Goal: Find specific page/section: Find specific page/section

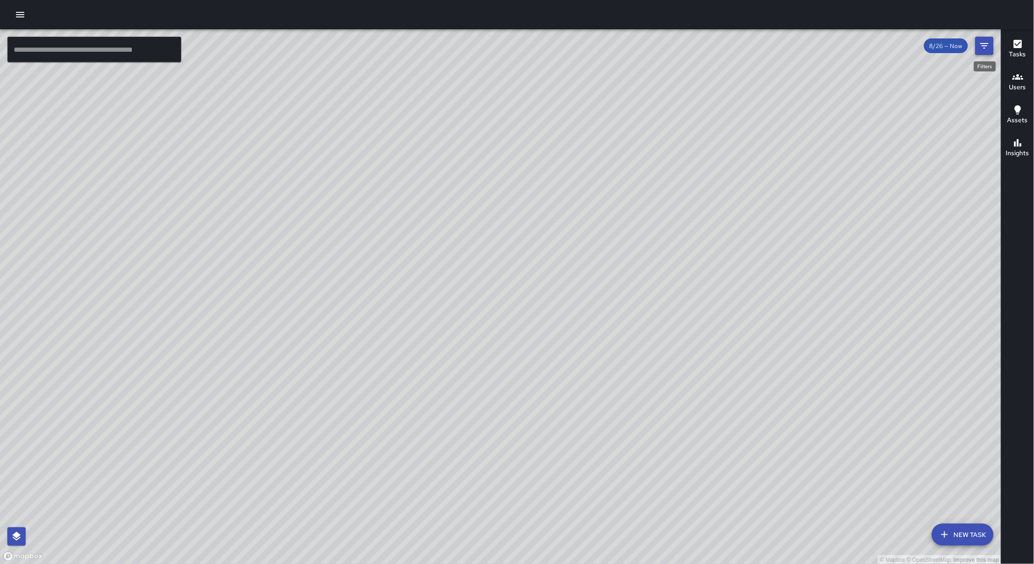
click at [993, 45] on button "Filters" at bounding box center [984, 46] width 18 height 18
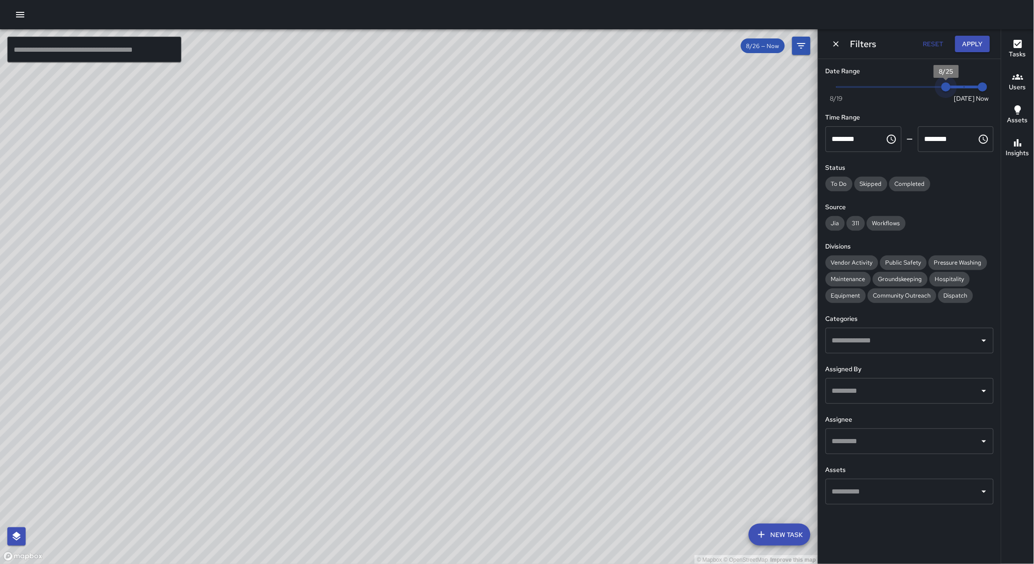
drag, startPoint x: 963, startPoint y: 87, endPoint x: 948, endPoint y: 87, distance: 15.1
click at [946, 88] on span "8/25" at bounding box center [945, 86] width 9 height 9
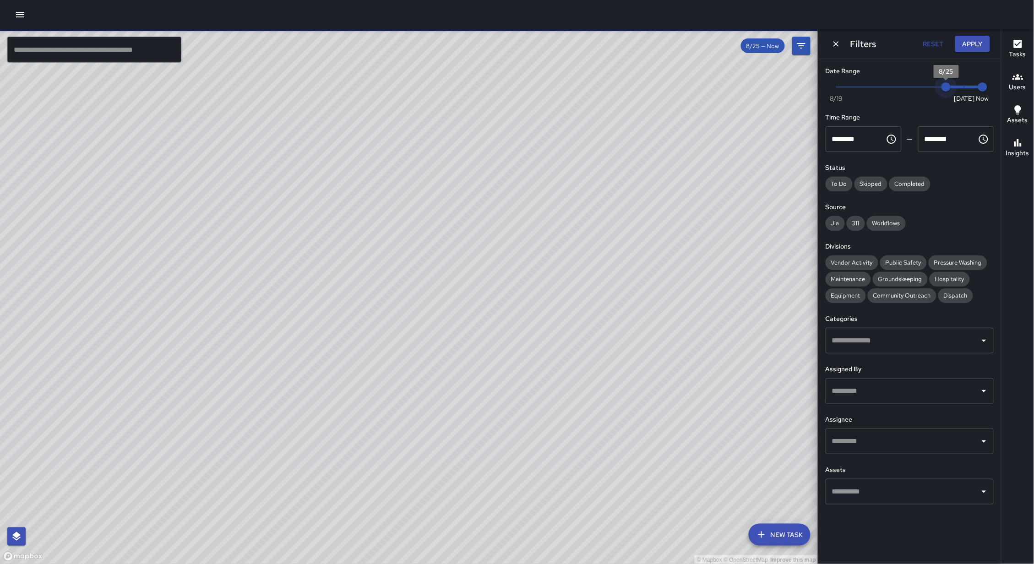
type input "*"
drag, startPoint x: 946, startPoint y: 88, endPoint x: 965, endPoint y: 87, distance: 18.8
click at [965, 87] on span "8/26" at bounding box center [964, 86] width 9 height 9
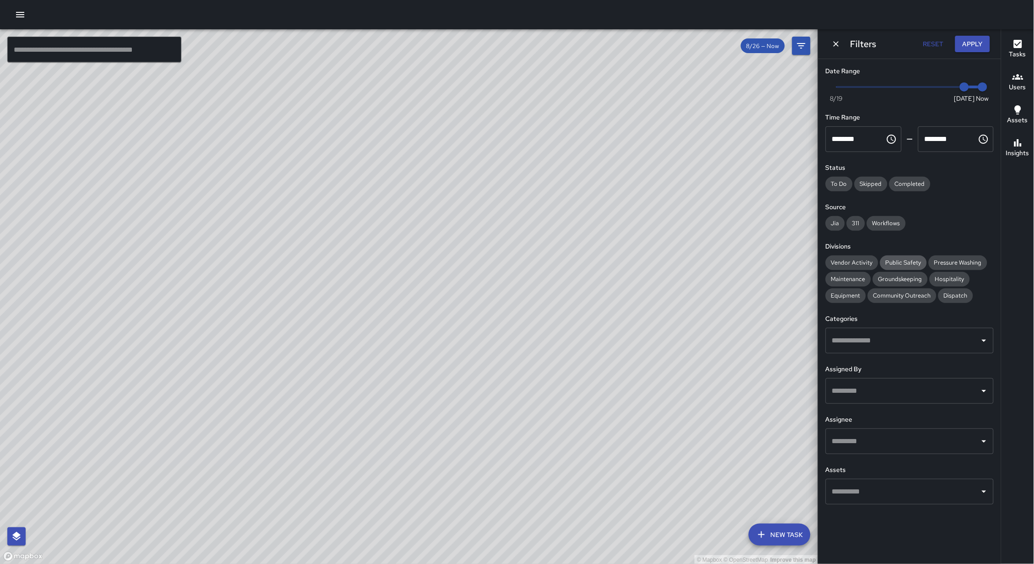
scroll to position [0, 0]
drag, startPoint x: 888, startPoint y: 259, endPoint x: 884, endPoint y: 282, distance: 23.7
click at [887, 259] on span "Public Safety" at bounding box center [903, 263] width 47 height 8
click at [884, 292] on span "Community Outreach" at bounding box center [902, 296] width 69 height 8
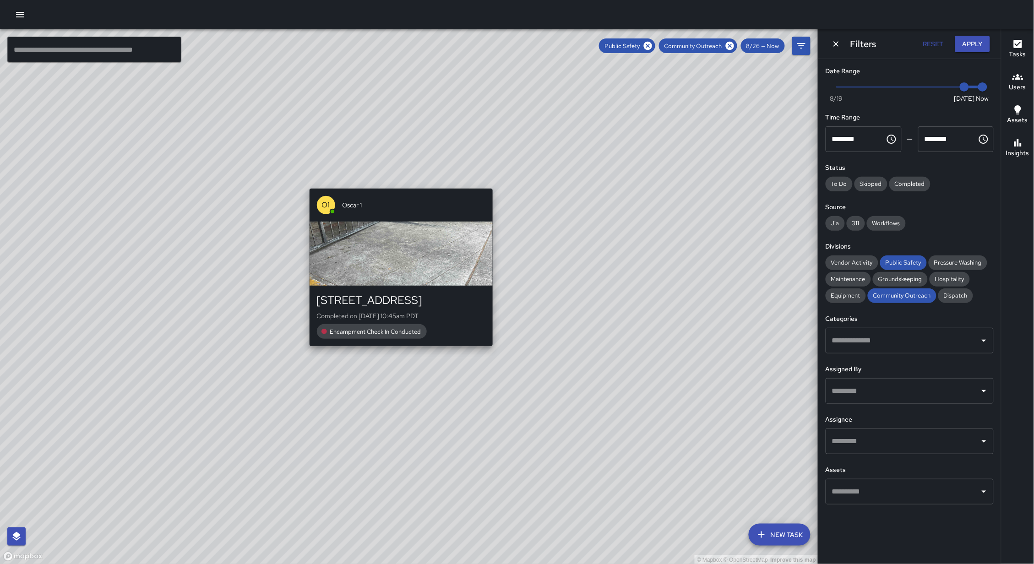
click at [396, 183] on div "© Mapbox © OpenStreetMap Improve this map O1 Oscar 1 [STREET_ADDRESS] Completed…" at bounding box center [409, 296] width 818 height 535
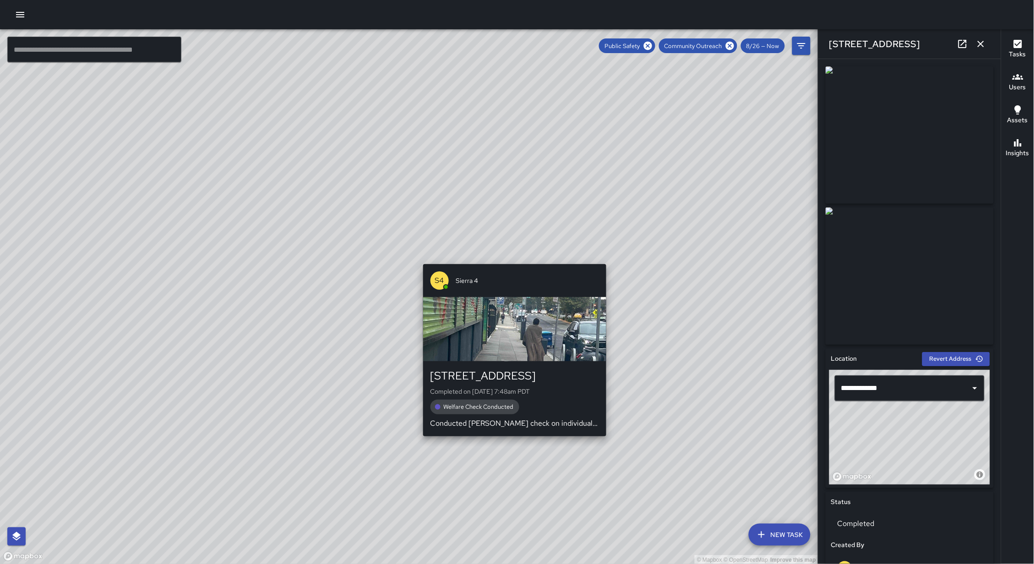
click at [508, 258] on div "© Mapbox © OpenStreetMap Improve this map S4 Sierra [STREET_ADDRESS] Completed …" at bounding box center [409, 296] width 818 height 535
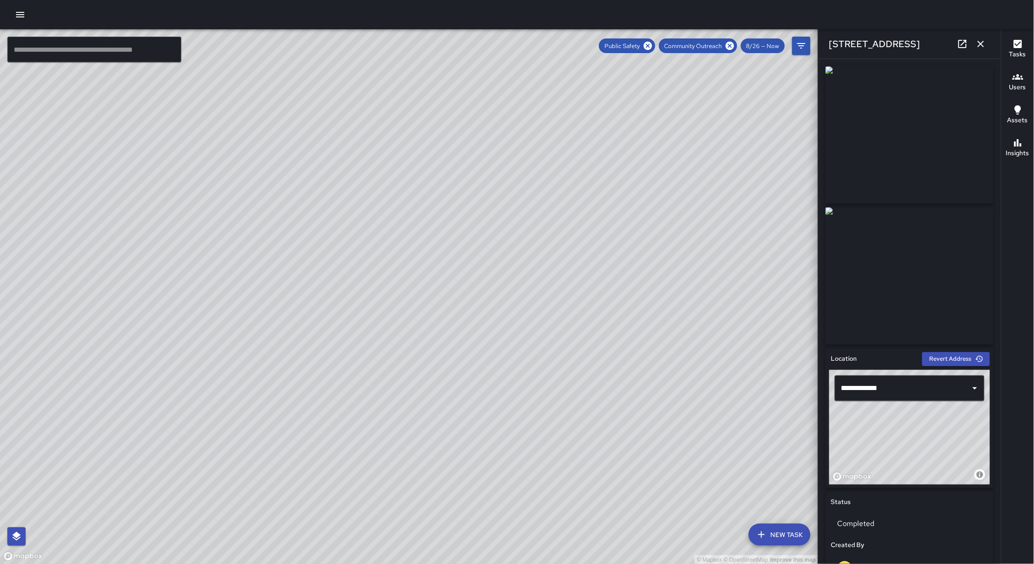
drag, startPoint x: 508, startPoint y: 270, endPoint x: 446, endPoint y: 112, distance: 169.0
click at [446, 112] on div "© Mapbox © OpenStreetMap Improve this map" at bounding box center [409, 296] width 818 height 535
drag, startPoint x: 548, startPoint y: 205, endPoint x: 447, endPoint y: 310, distance: 145.7
click at [444, 312] on div "© Mapbox © OpenStreetMap Improve this map" at bounding box center [409, 296] width 818 height 535
drag, startPoint x: 479, startPoint y: 225, endPoint x: 456, endPoint y: 358, distance: 134.8
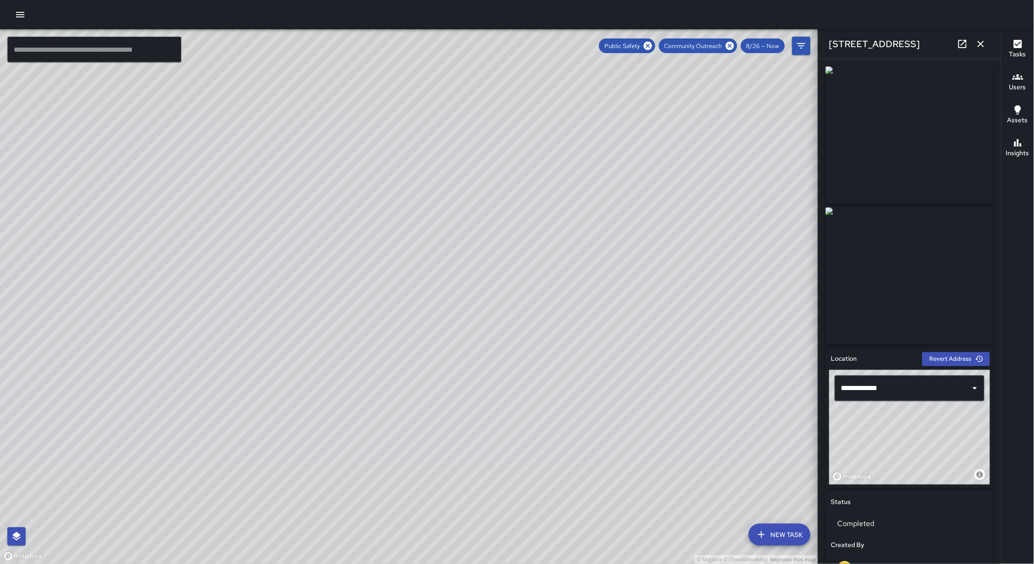
click at [460, 370] on div "© Mapbox © OpenStreetMap Improve this map" at bounding box center [409, 296] width 818 height 535
click at [649, 45] on icon at bounding box center [648, 46] width 8 height 8
click at [728, 47] on icon at bounding box center [730, 46] width 8 height 8
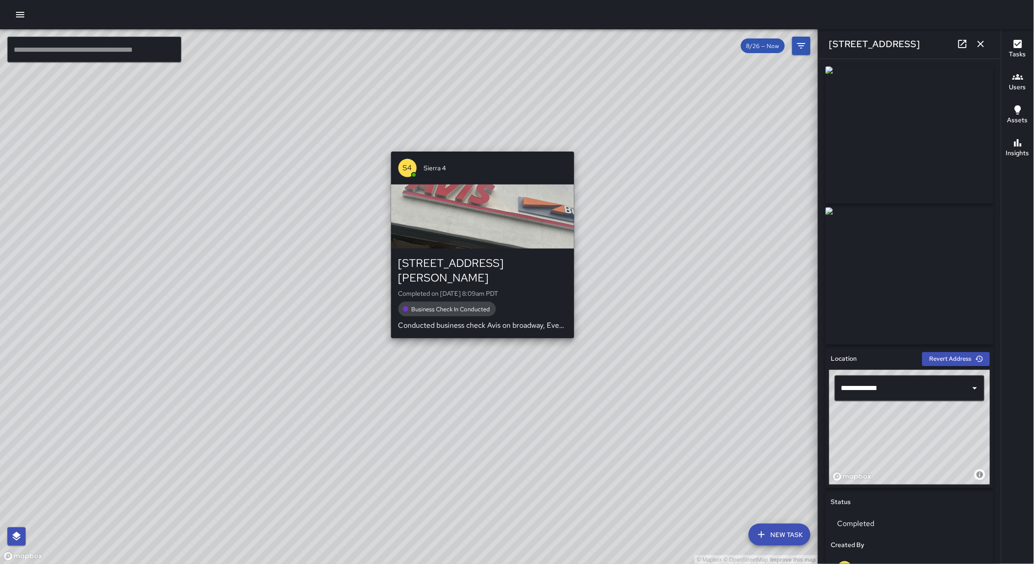
click at [478, 145] on div "© Mapbox © OpenStreetMap Improve this map S4 Sierra 4 [STREET_ADDRESS][PERSON_N…" at bounding box center [409, 296] width 818 height 535
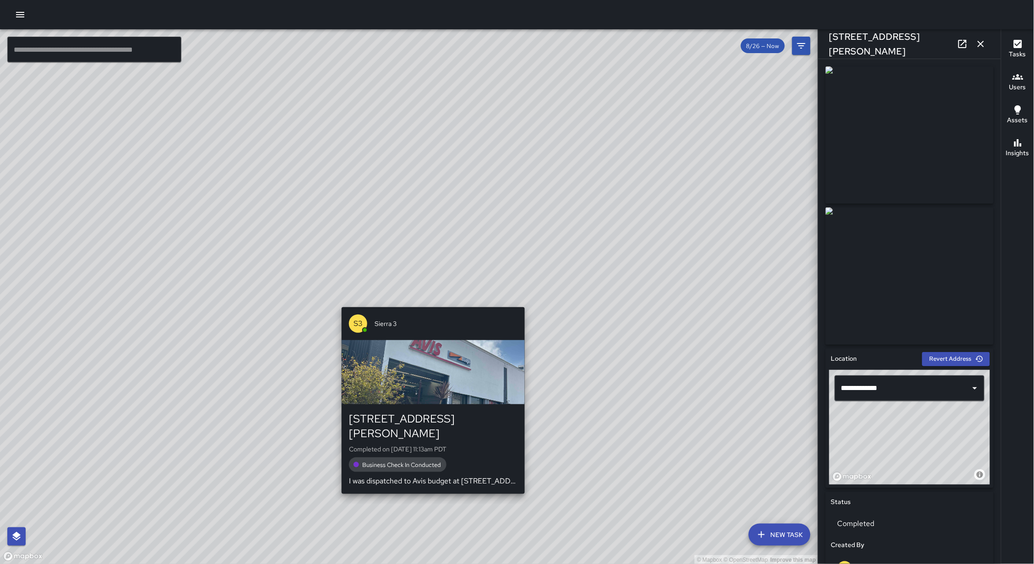
click at [429, 302] on div "© Mapbox © OpenStreetMap Improve this map S3 Sierra 3 [STREET_ADDRESS][PERSON_N…" at bounding box center [409, 296] width 818 height 535
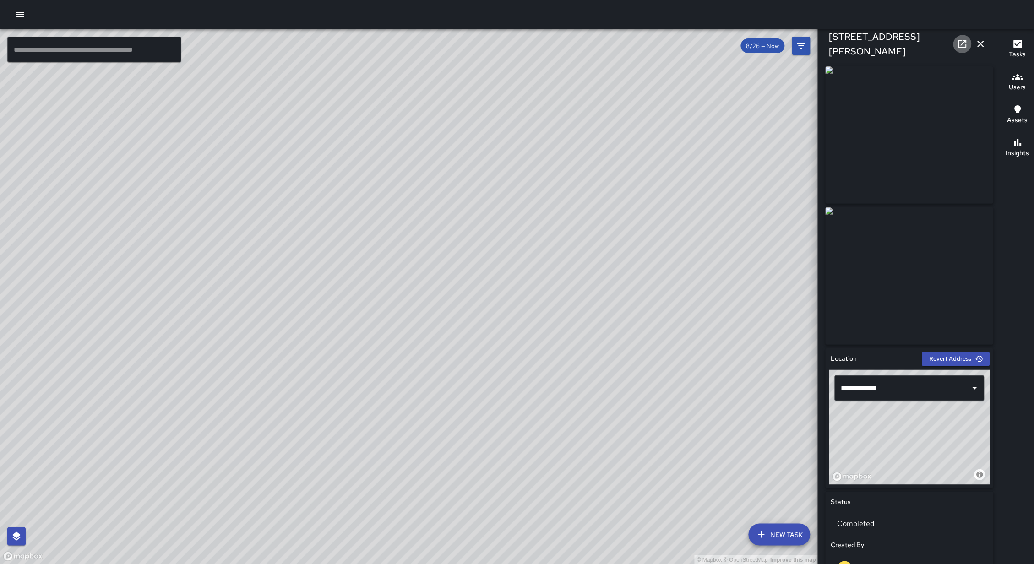
drag, startPoint x: 965, startPoint y: 45, endPoint x: 957, endPoint y: 51, distance: 9.7
click at [965, 45] on icon at bounding box center [962, 44] width 8 height 8
drag, startPoint x: 391, startPoint y: 260, endPoint x: 404, endPoint y: 188, distance: 72.5
click at [404, 188] on div "© Mapbox © OpenStreetMap Improve this map" at bounding box center [409, 296] width 818 height 535
drag, startPoint x: 383, startPoint y: 315, endPoint x: 398, endPoint y: 264, distance: 52.6
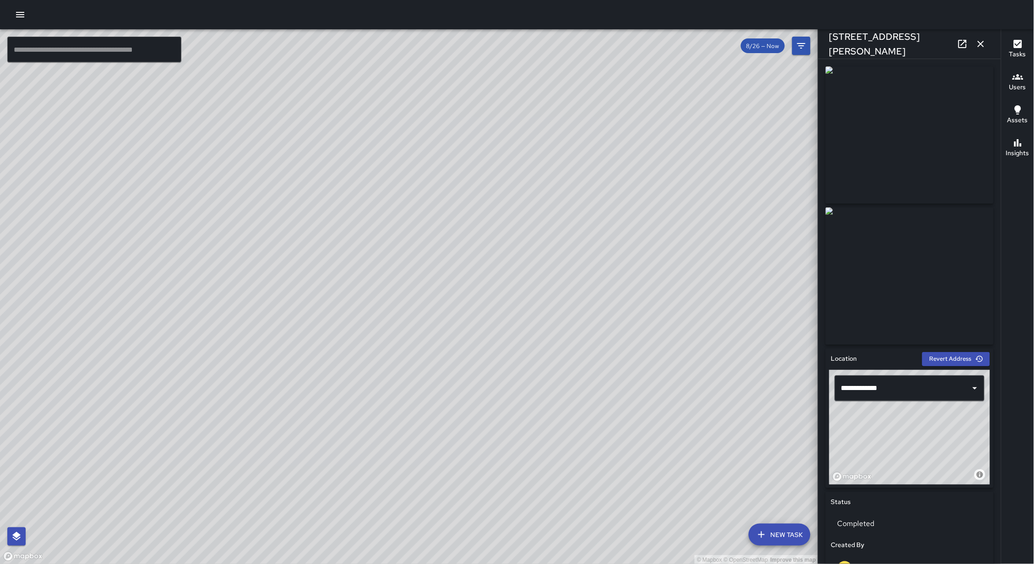
click at [402, 257] on div "© Mapbox © OpenStreetMap Improve this map" at bounding box center [409, 296] width 818 height 535
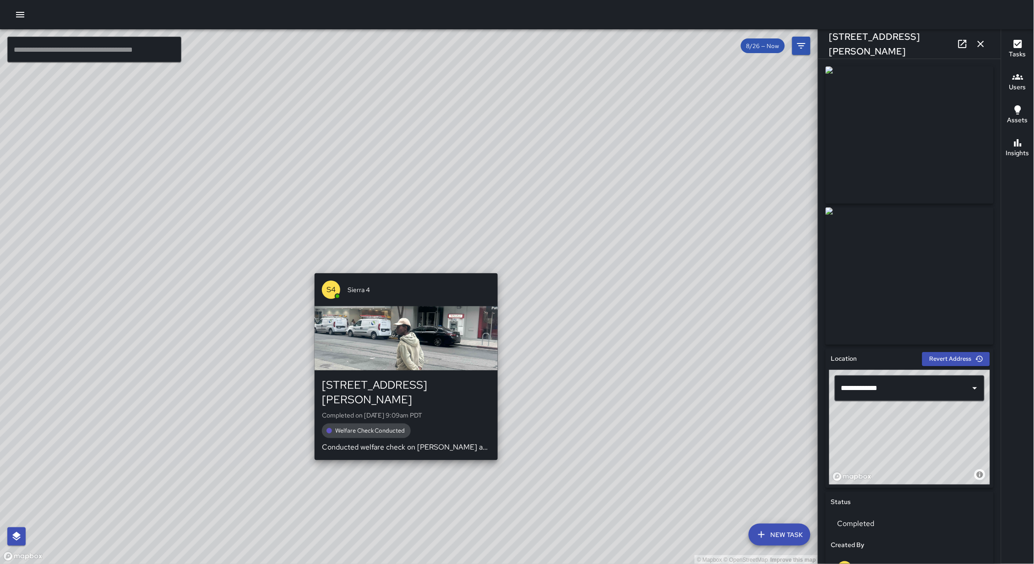
click at [407, 269] on div "© Mapbox © OpenStreetMap Improve this map S4 Sierra 4 [STREET_ADDRESS][PERSON_N…" at bounding box center [409, 296] width 818 height 535
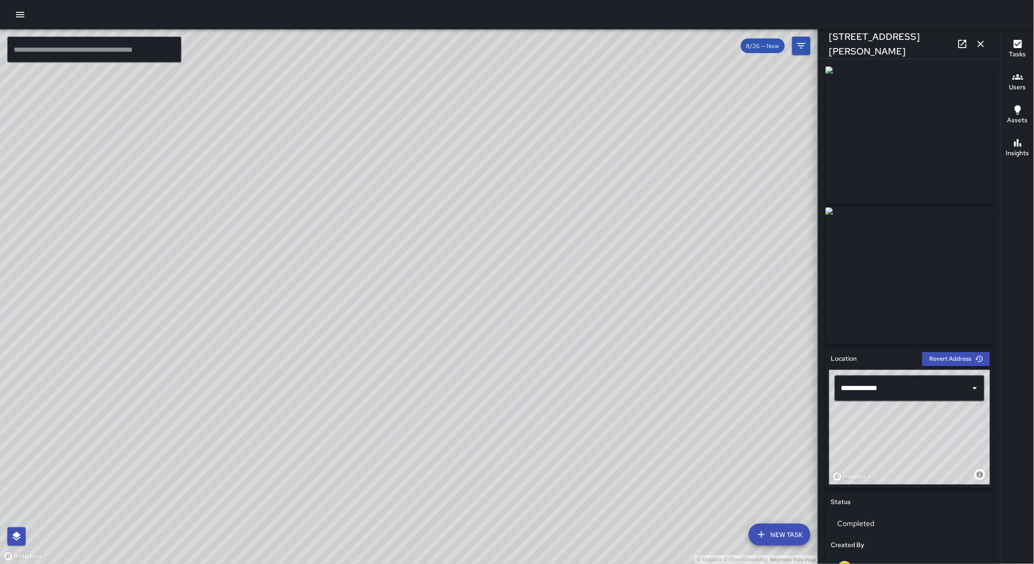
scroll to position [0, 0]
click at [957, 40] on icon at bounding box center [962, 43] width 11 height 11
drag, startPoint x: 491, startPoint y: 308, endPoint x: 499, endPoint y: 130, distance: 178.3
click at [499, 129] on div "© Mapbox © OpenStreetMap Improve this map" at bounding box center [409, 296] width 818 height 535
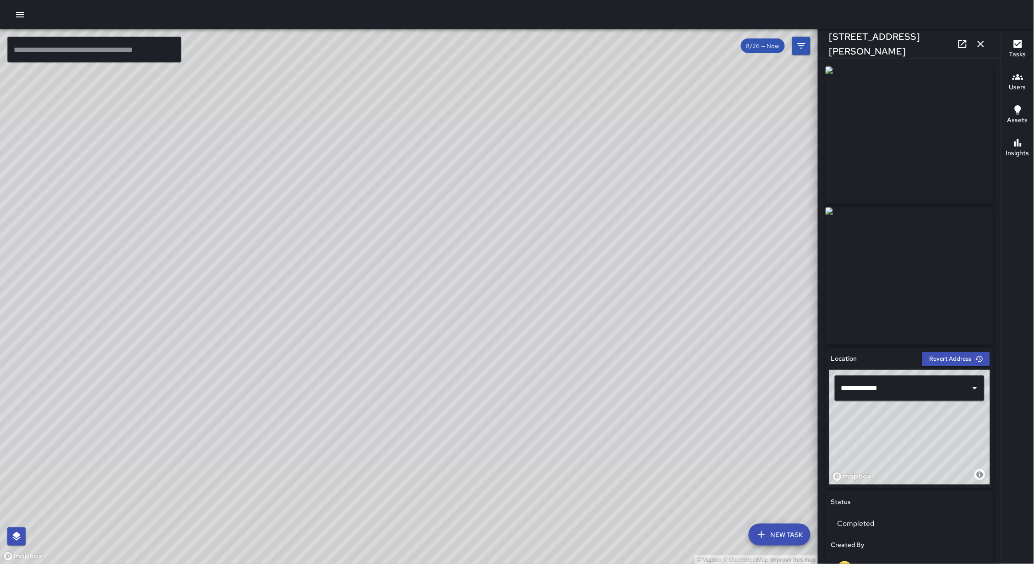
drag, startPoint x: 337, startPoint y: 389, endPoint x: 347, endPoint y: 289, distance: 100.8
click at [347, 289] on div "© Mapbox © OpenStreetMap Improve this map" at bounding box center [409, 296] width 818 height 535
drag, startPoint x: 281, startPoint y: 429, endPoint x: 349, endPoint y: 252, distance: 190.3
click at [349, 252] on div "© Mapbox © OpenStreetMap Improve this map" at bounding box center [409, 296] width 818 height 535
drag, startPoint x: 349, startPoint y: 252, endPoint x: 294, endPoint y: 364, distance: 125.5
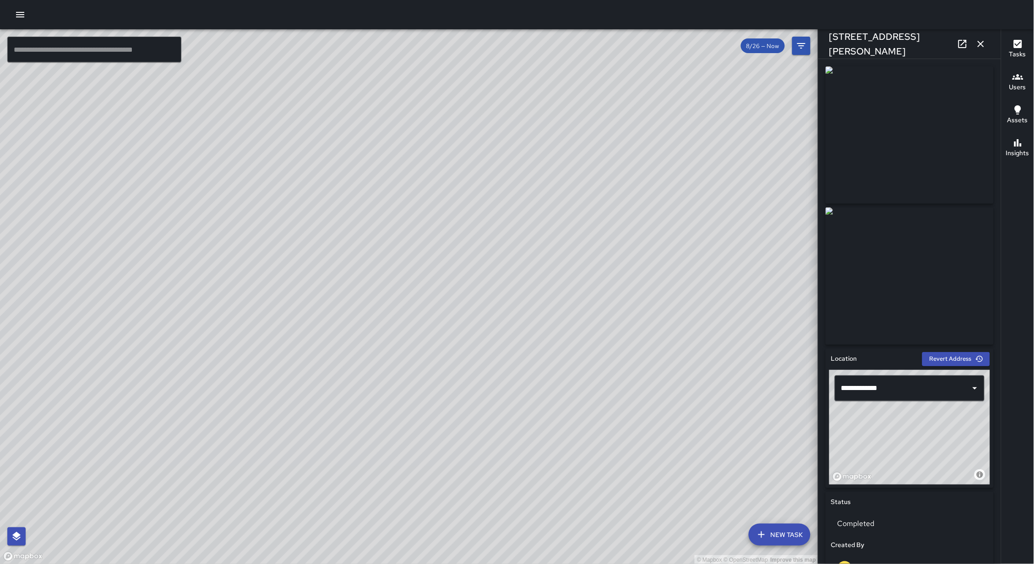
click at [288, 372] on div "© Mapbox © OpenStreetMap Improve this map" at bounding box center [409, 296] width 818 height 535
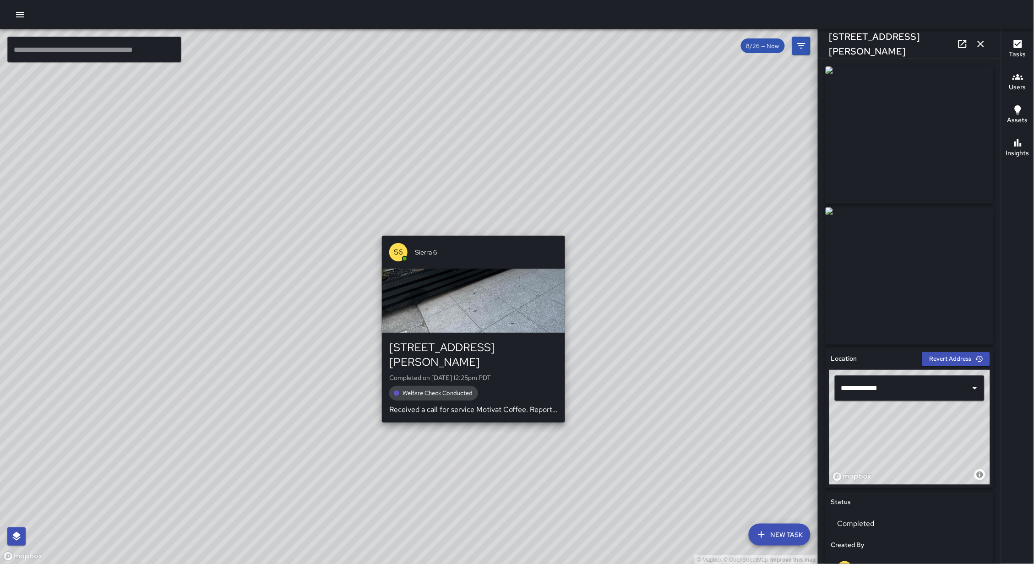
click at [472, 412] on div "© Mapbox © OpenStreetMap Improve this map S6 Sierra [GEOGRAPHIC_DATA][STREET_AD…" at bounding box center [409, 296] width 818 height 535
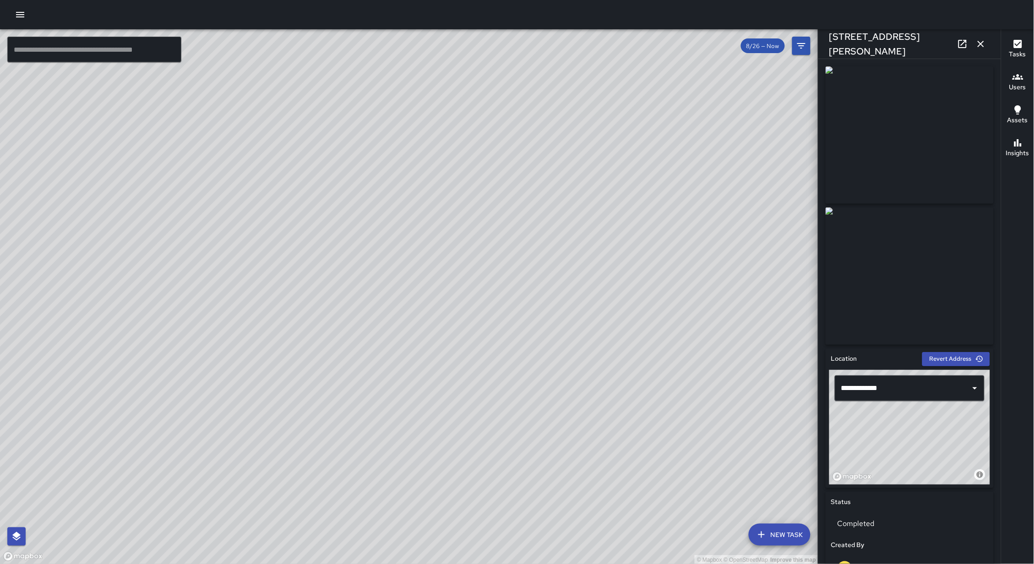
click at [957, 44] on icon at bounding box center [962, 43] width 11 height 11
drag, startPoint x: 240, startPoint y: 416, endPoint x: 260, endPoint y: 438, distance: 29.8
click at [260, 438] on div "© Mapbox © OpenStreetMap Improve this map" at bounding box center [409, 296] width 818 height 535
drag, startPoint x: 313, startPoint y: 316, endPoint x: 386, endPoint y: 197, distance: 140.2
click at [386, 197] on div "© Mapbox © OpenStreetMap Improve this map" at bounding box center [409, 296] width 818 height 535
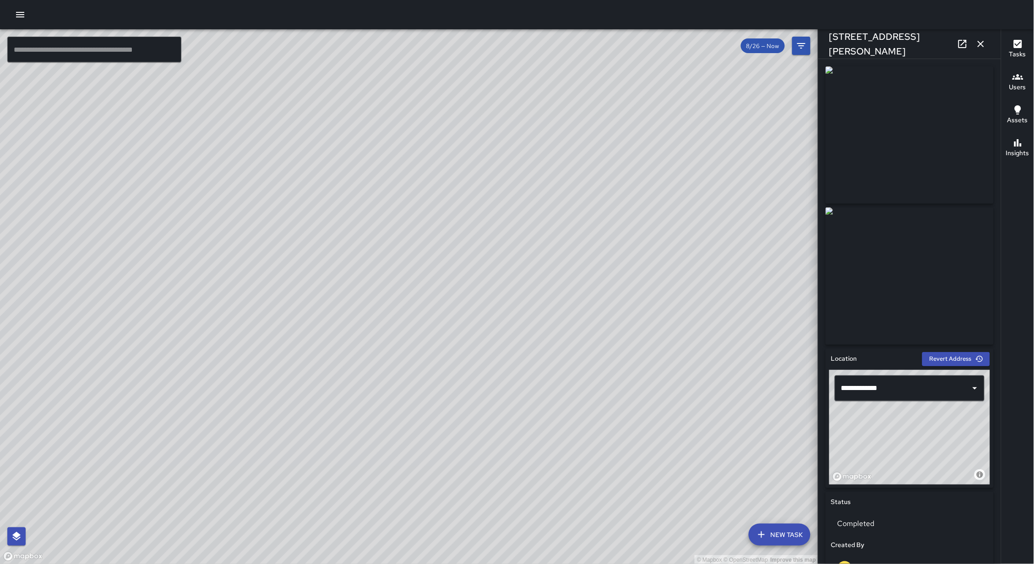
drag, startPoint x: 490, startPoint y: 322, endPoint x: 182, endPoint y: 239, distance: 318.9
click at [183, 238] on div "© Mapbox © OpenStreetMap Improve this map" at bounding box center [409, 296] width 818 height 535
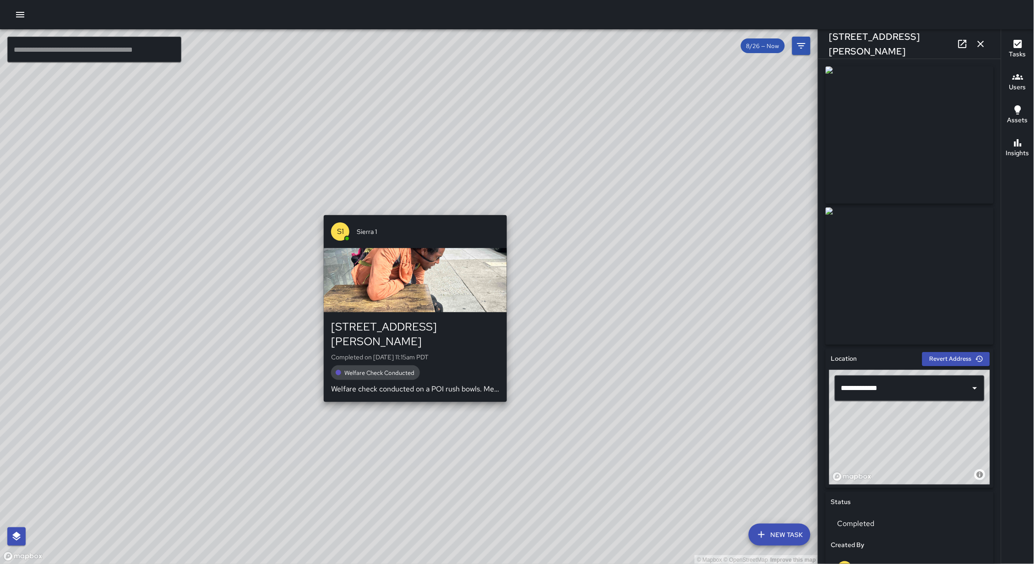
click at [413, 392] on div "© Mapbox © OpenStreetMap Improve this map S1 Sierra [GEOGRAPHIC_DATA][STREET_AD…" at bounding box center [409, 296] width 818 height 535
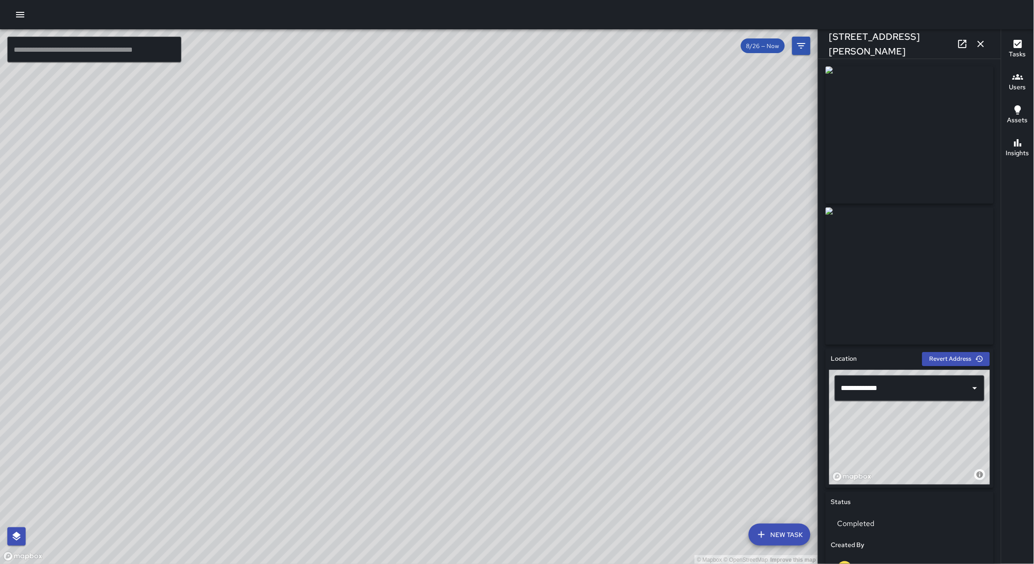
click at [958, 45] on icon at bounding box center [962, 44] width 8 height 8
click at [987, 49] on button "button" at bounding box center [981, 44] width 18 height 18
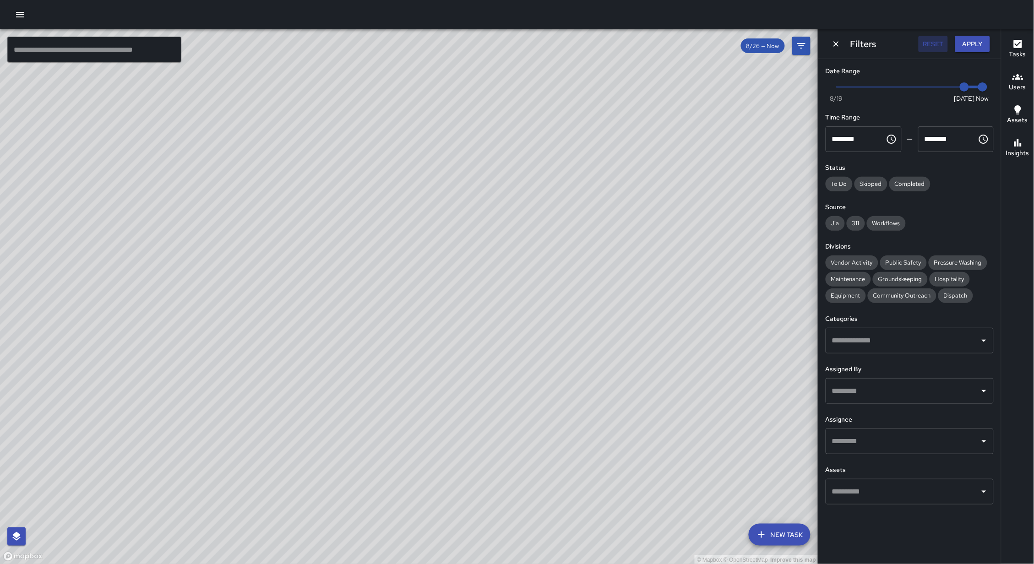
click at [940, 48] on button "Reset" at bounding box center [932, 44] width 29 height 17
click at [340, 176] on div "© Mapbox © OpenStreetMap Improve this map" at bounding box center [409, 296] width 818 height 535
drag, startPoint x: 302, startPoint y: 397, endPoint x: 299, endPoint y: 393, distance: 4.9
click at [302, 397] on div "© Mapbox © OpenStreetMap Improve this map" at bounding box center [409, 296] width 818 height 535
